Goal: Register for event/course

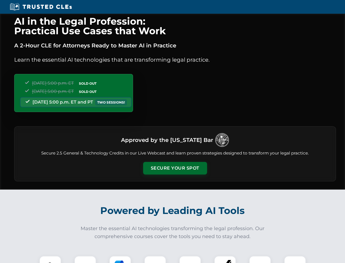
click at [175, 168] on button "Secure Your Spot" at bounding box center [175, 168] width 64 height 13
click at [50, 259] on img at bounding box center [50, 266] width 16 height 16
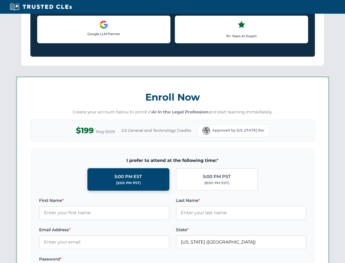
click at [120, 259] on label "Password *" at bounding box center [104, 258] width 130 height 7
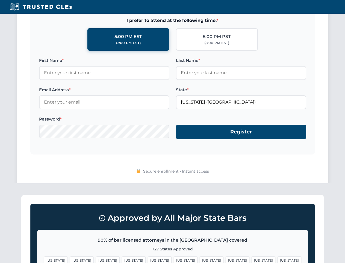
click at [252, 259] on span "[US_STATE]" at bounding box center [264, 260] width 24 height 8
